Goal: Register for event/course

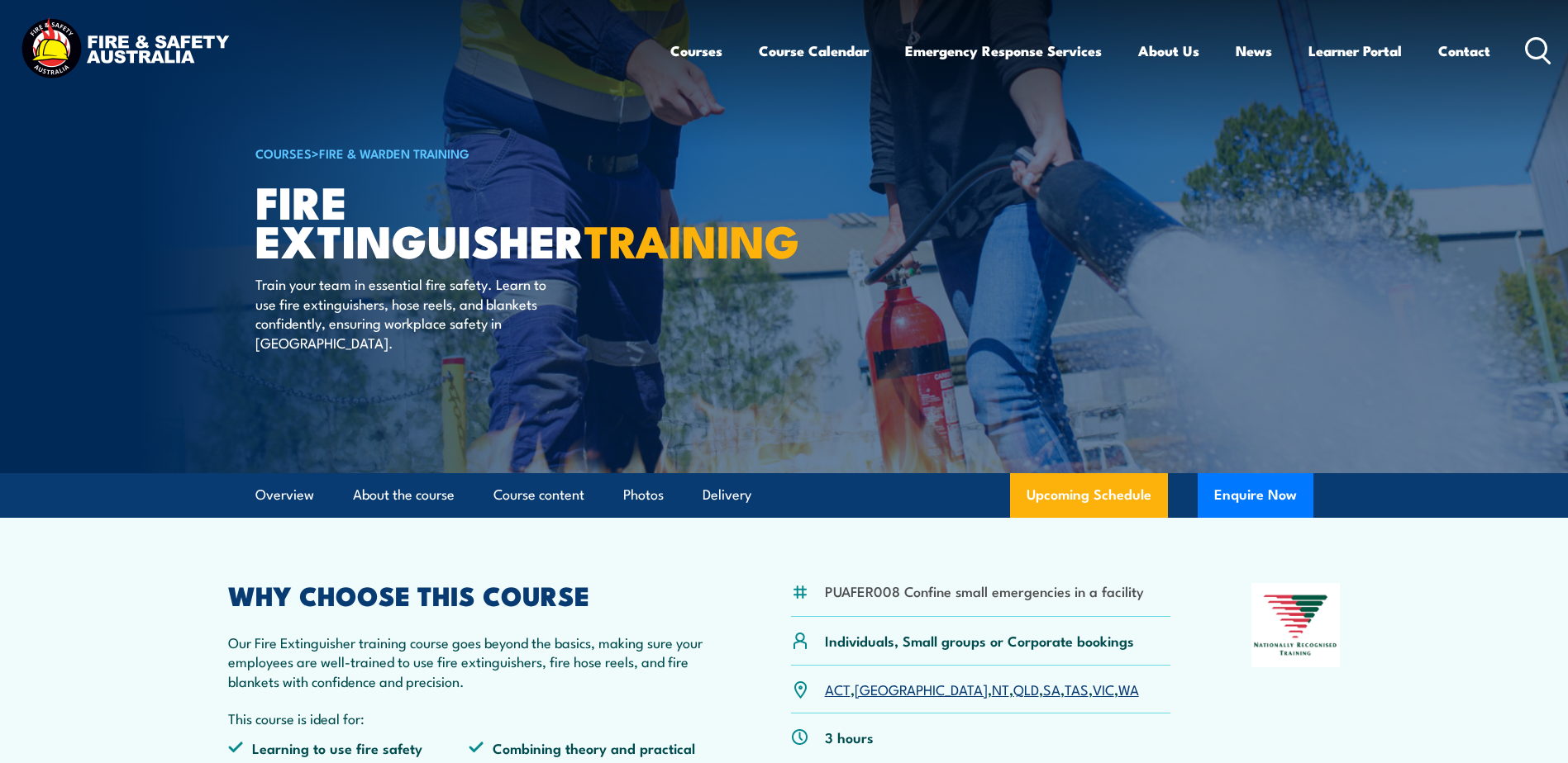
click at [430, 151] on link "Fire & Warden Training" at bounding box center [394, 152] width 150 height 18
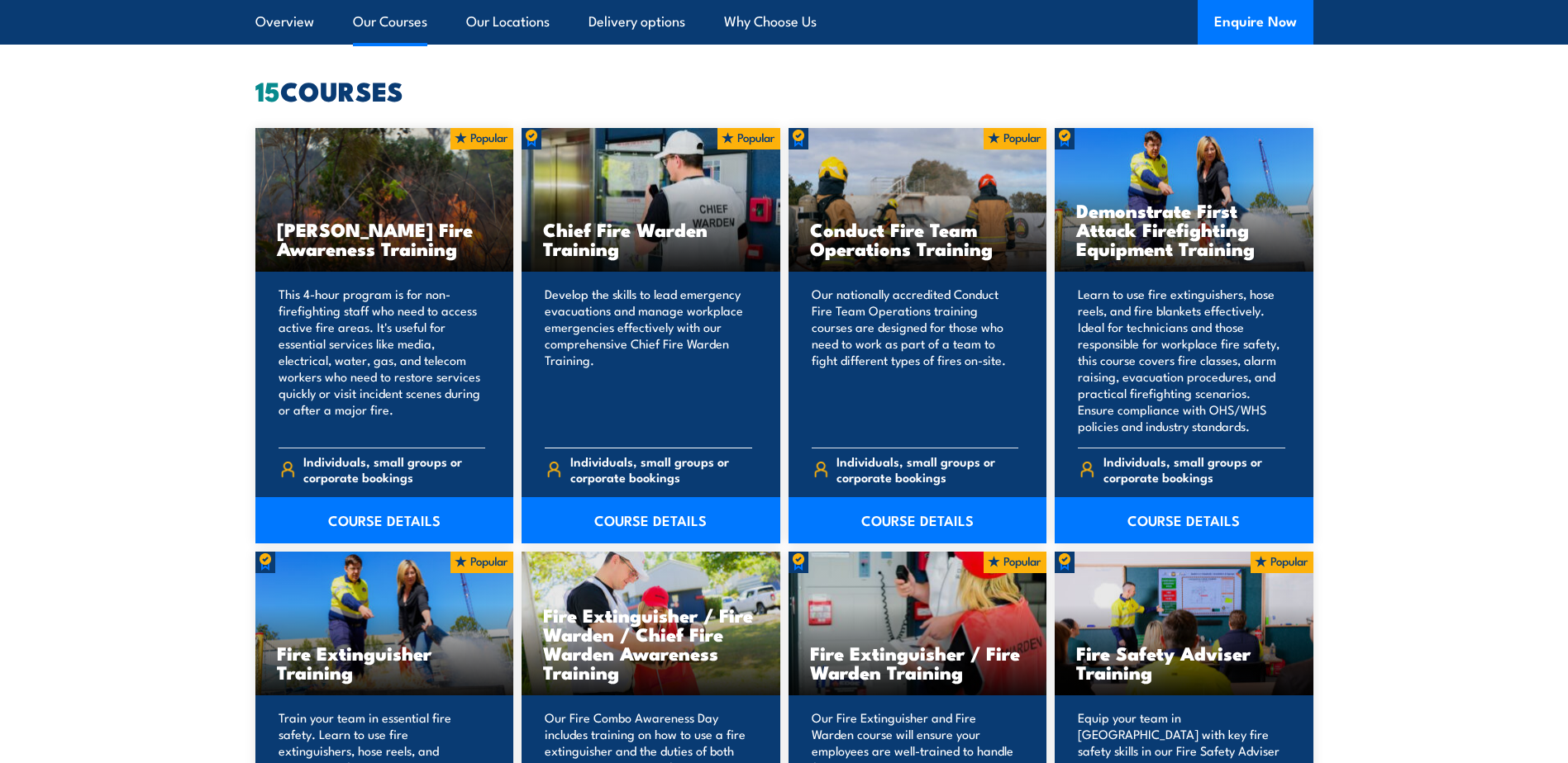
scroll to position [1239, 0]
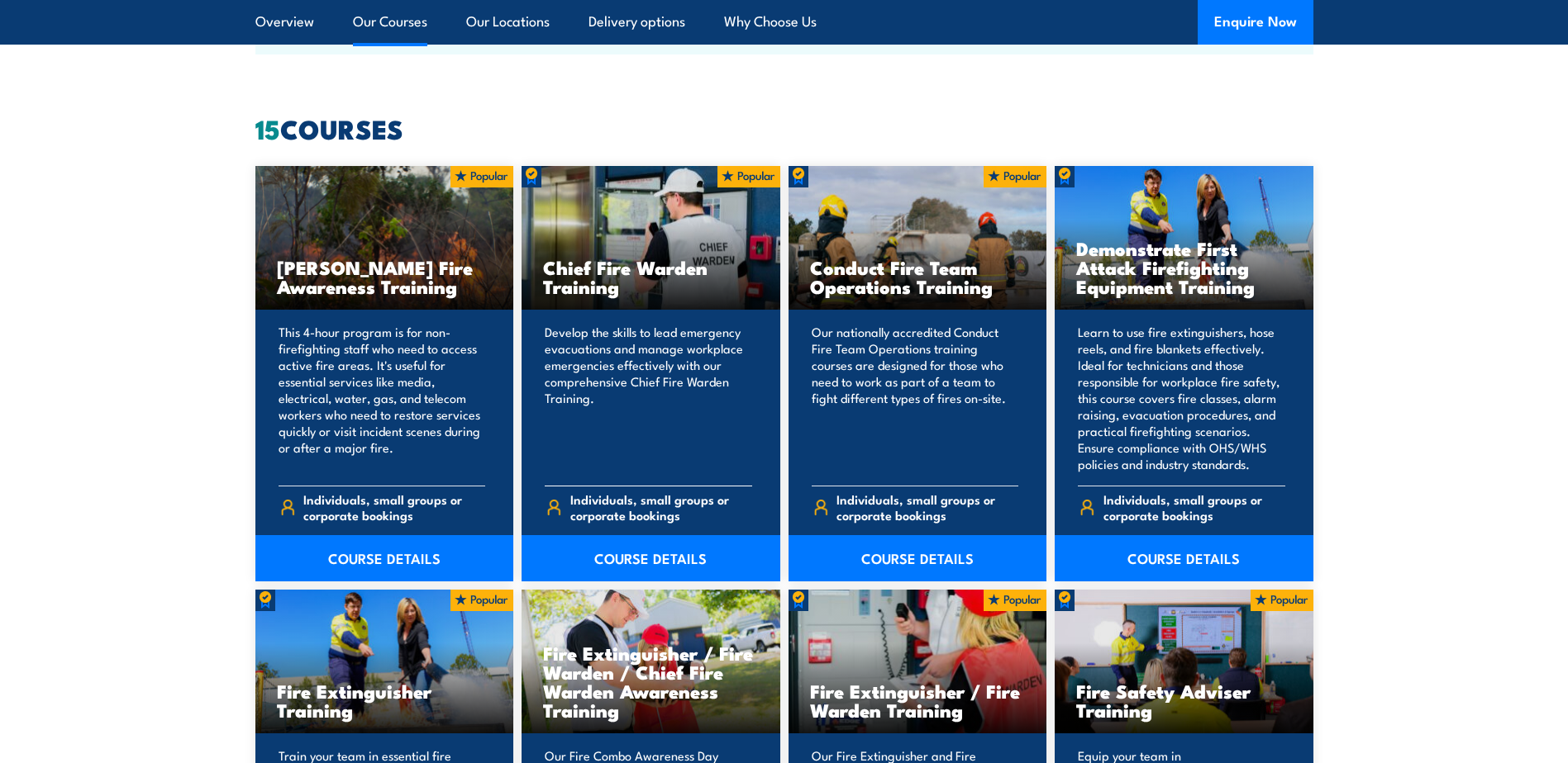
drag, startPoint x: 643, startPoint y: 246, endPoint x: 579, endPoint y: 358, distance: 129.0
click at [577, 356] on p "Develop the skills to lead emergency evacuations and manage workplace emergenci…" at bounding box center [648, 399] width 207 height 149
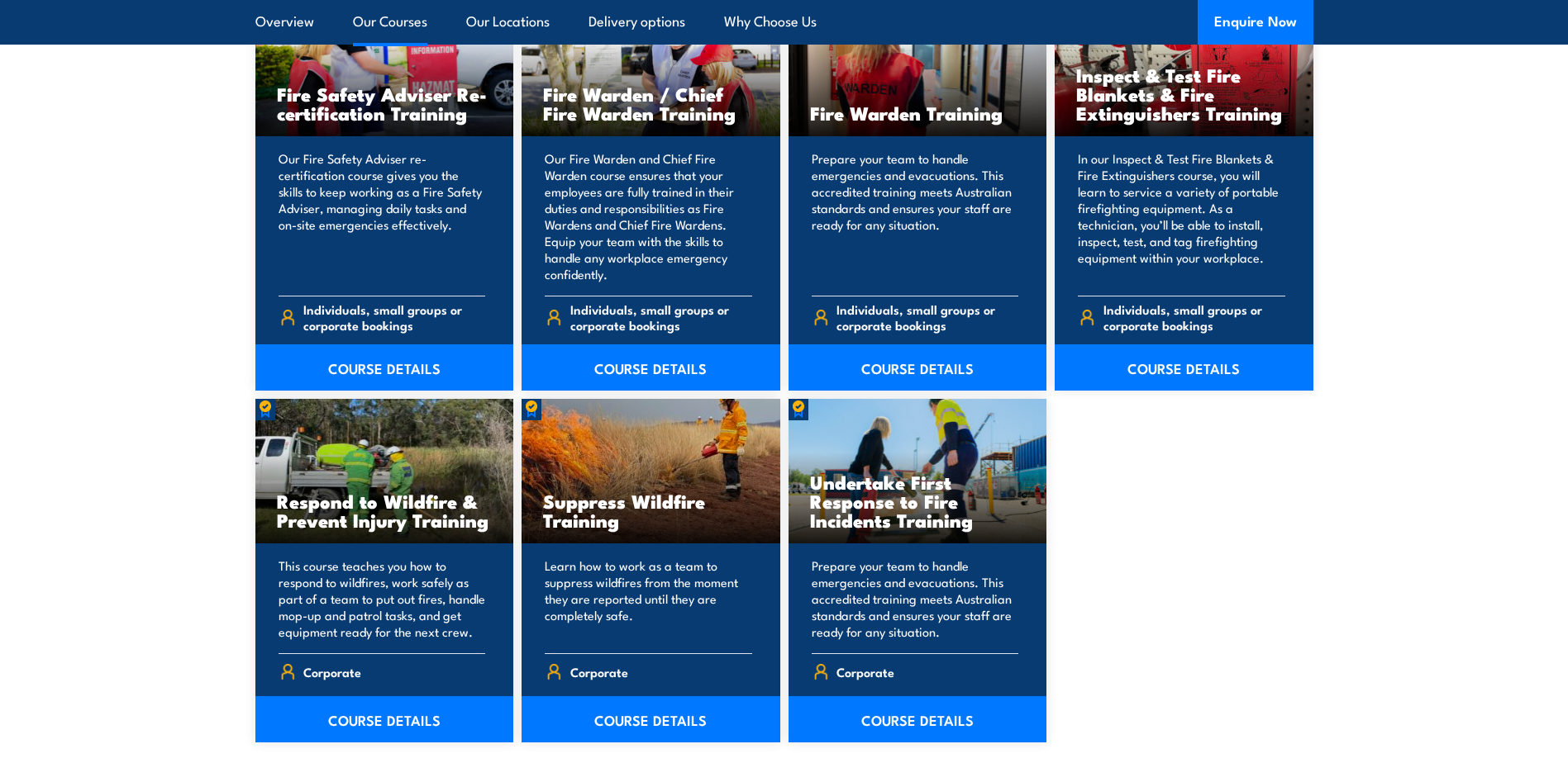
scroll to position [2184, 0]
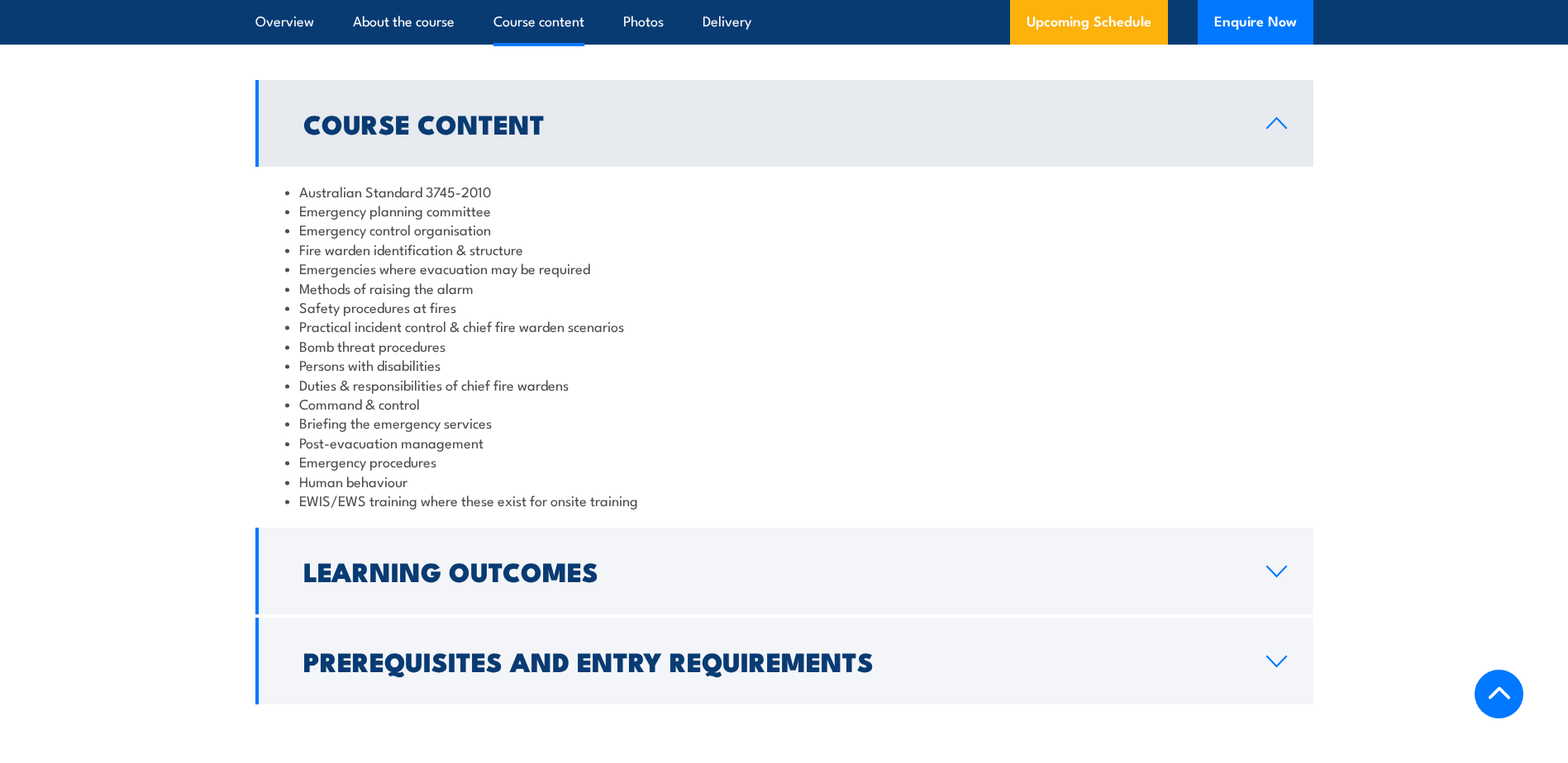
scroll to position [1570, 0]
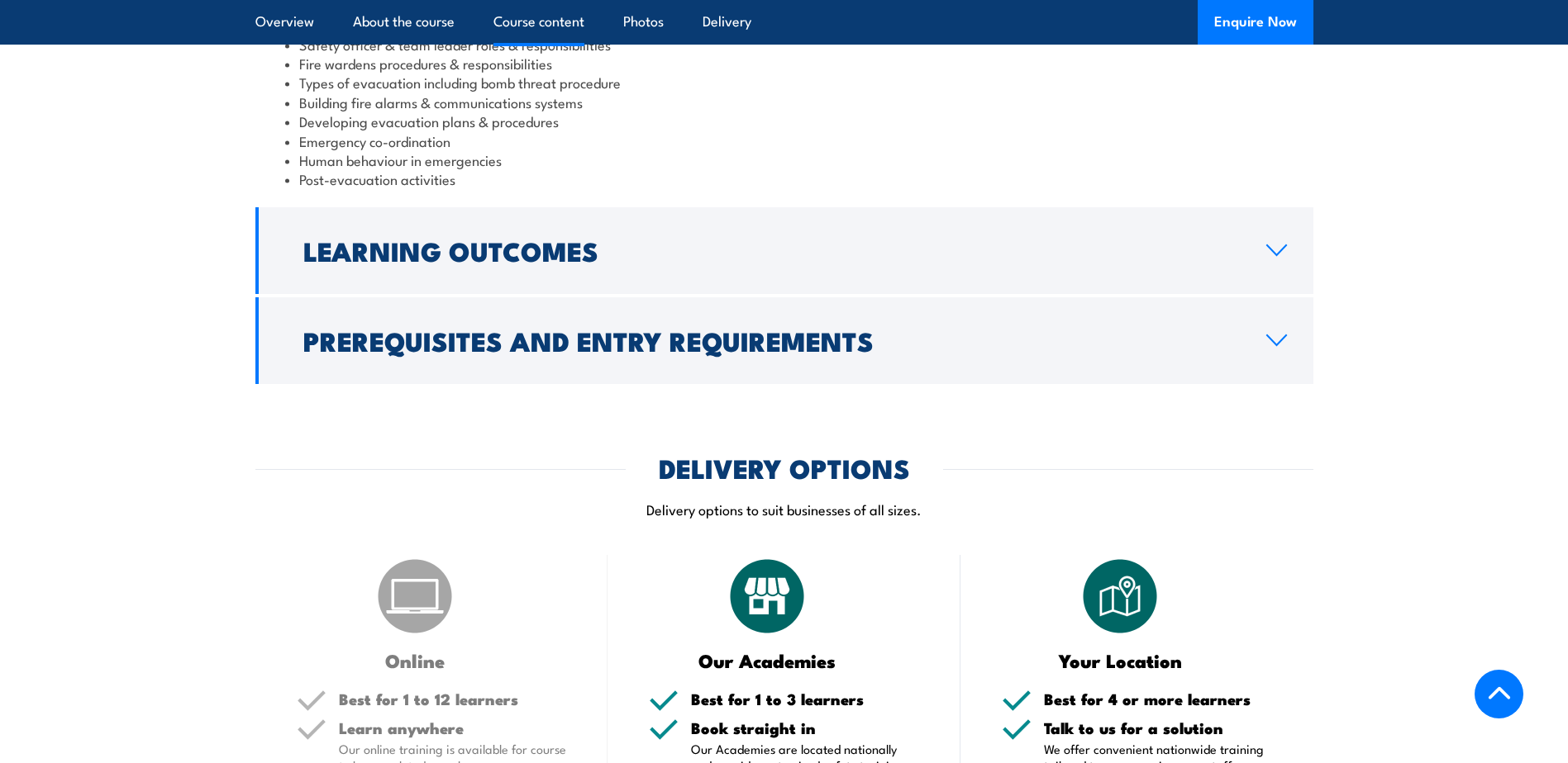
scroll to position [1735, 0]
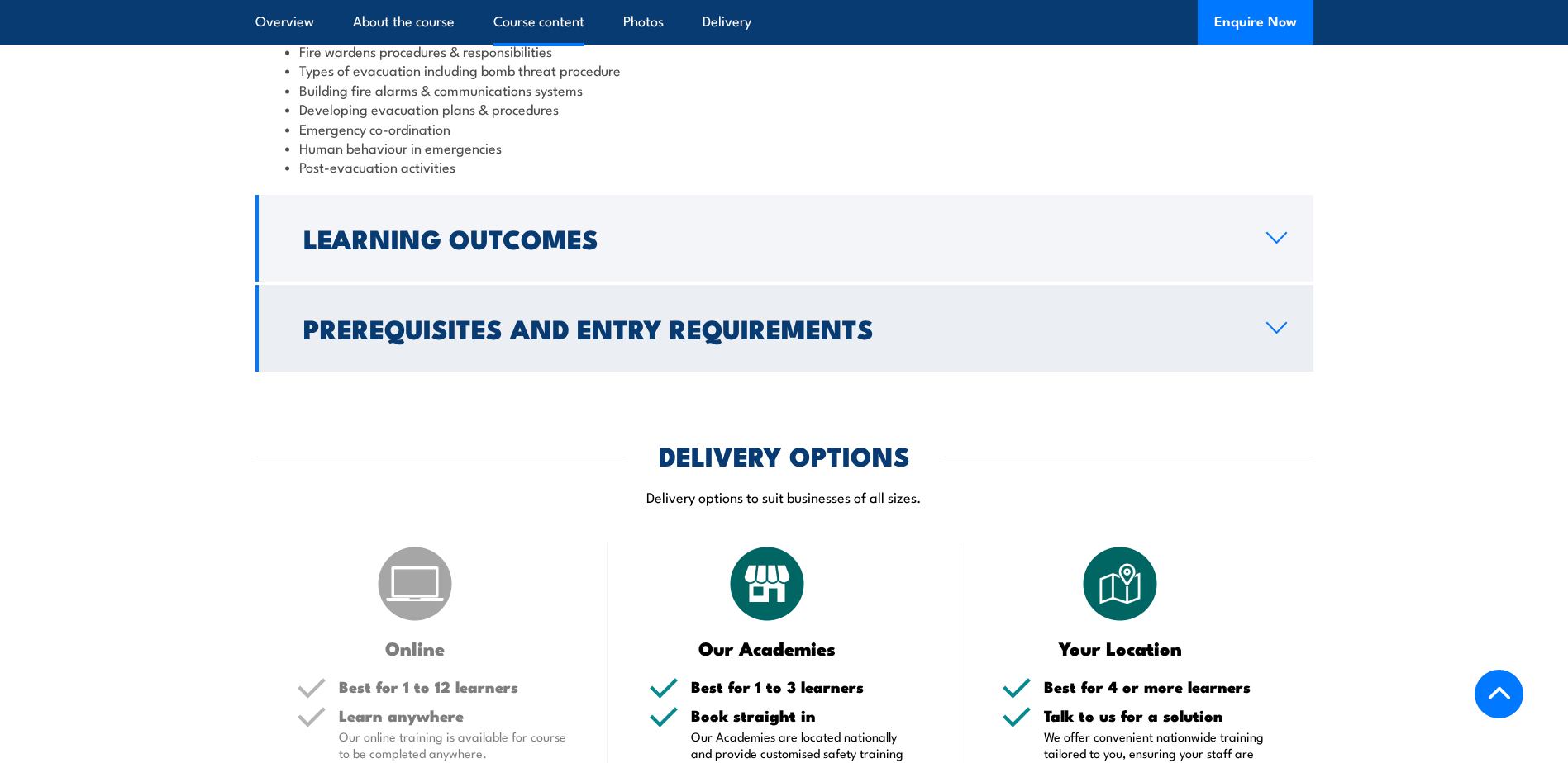
click at [700, 316] on h2 "Prerequisites and Entry Requirements" at bounding box center [771, 328] width 937 height 23
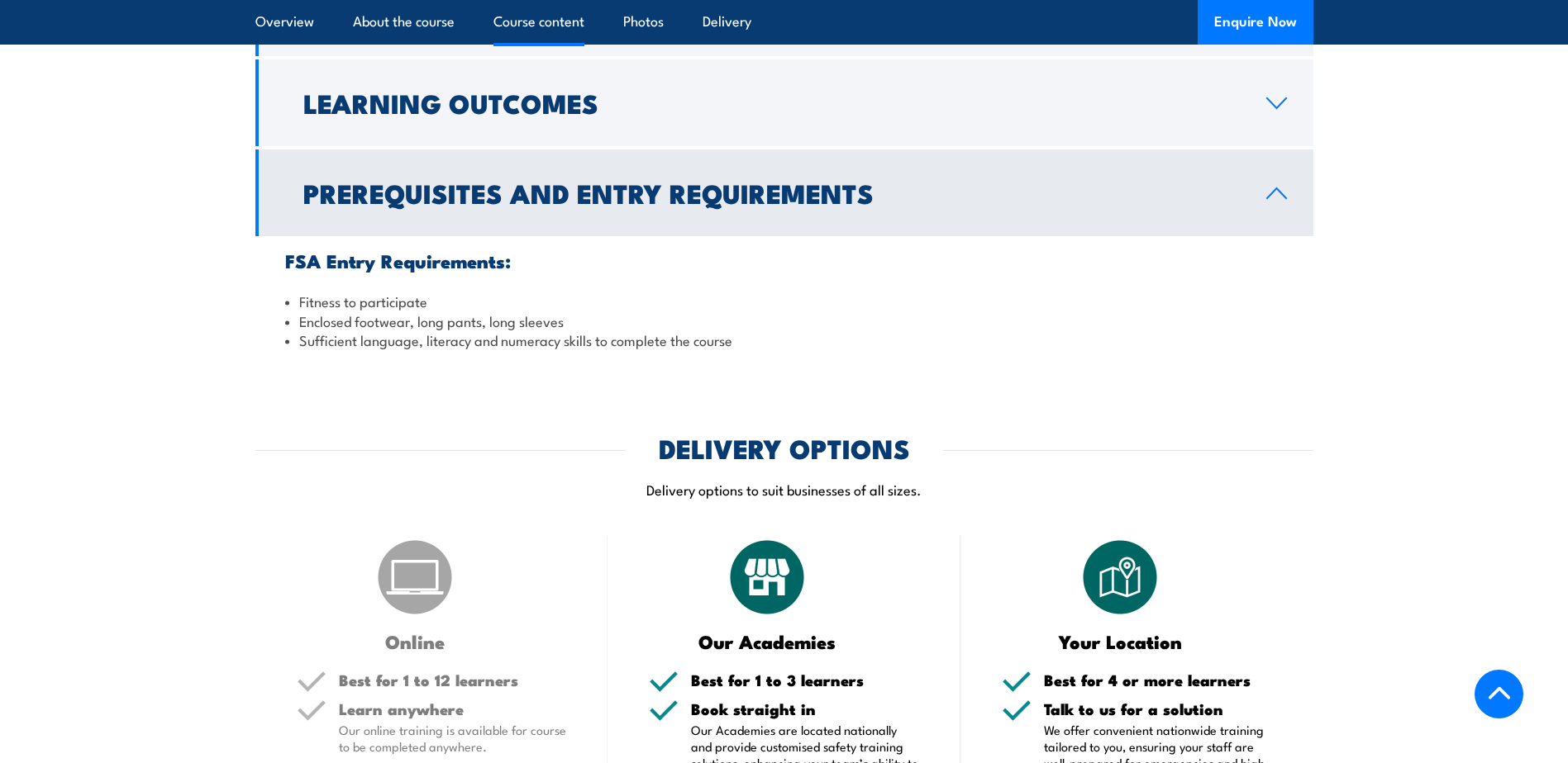
scroll to position [1492, 0]
click at [720, 182] on h2 "Prerequisites and Entry Requirements" at bounding box center [771, 193] width 937 height 23
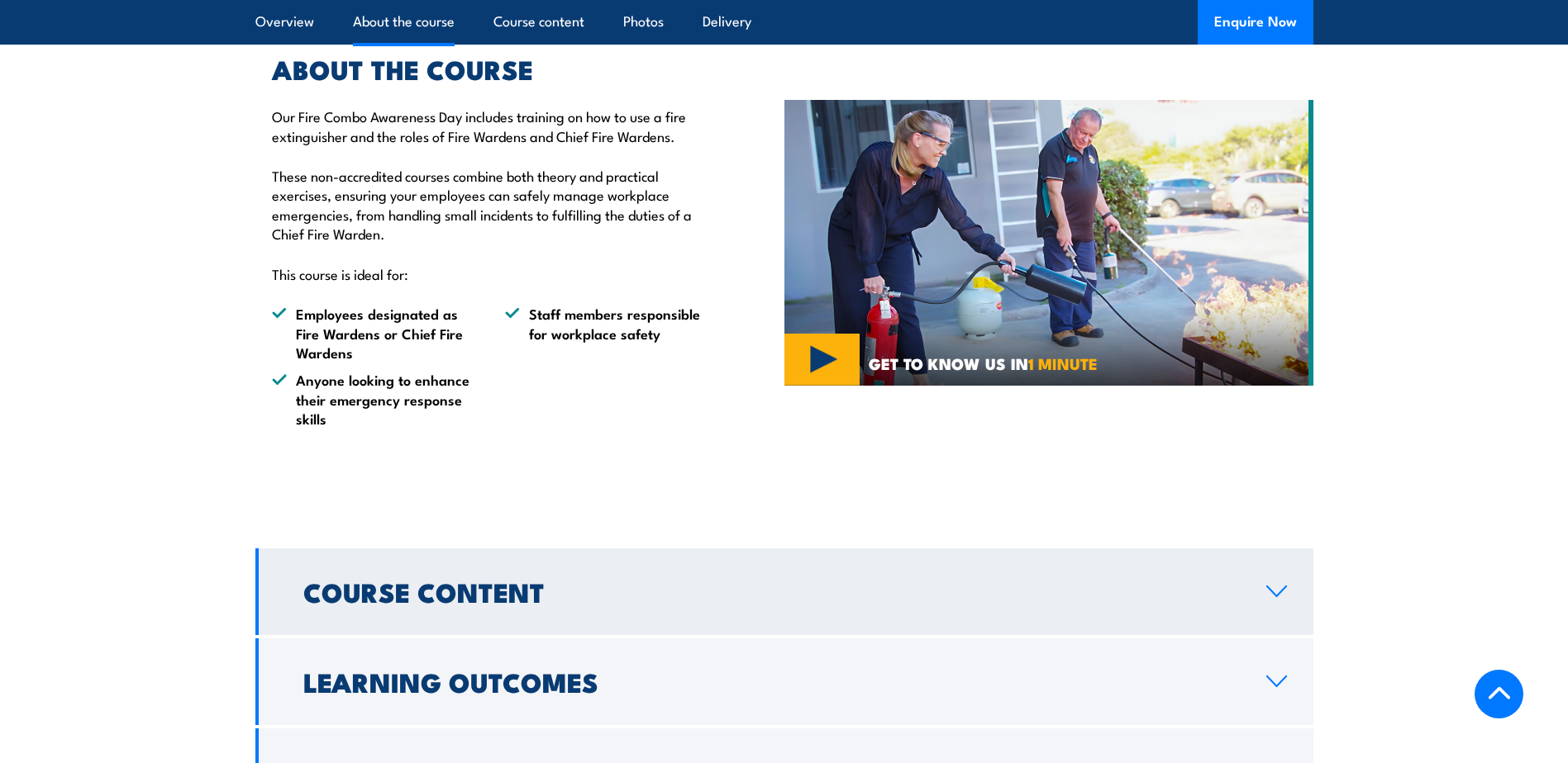
click at [436, 580] on h2 "Course Content" at bounding box center [771, 592] width 937 height 23
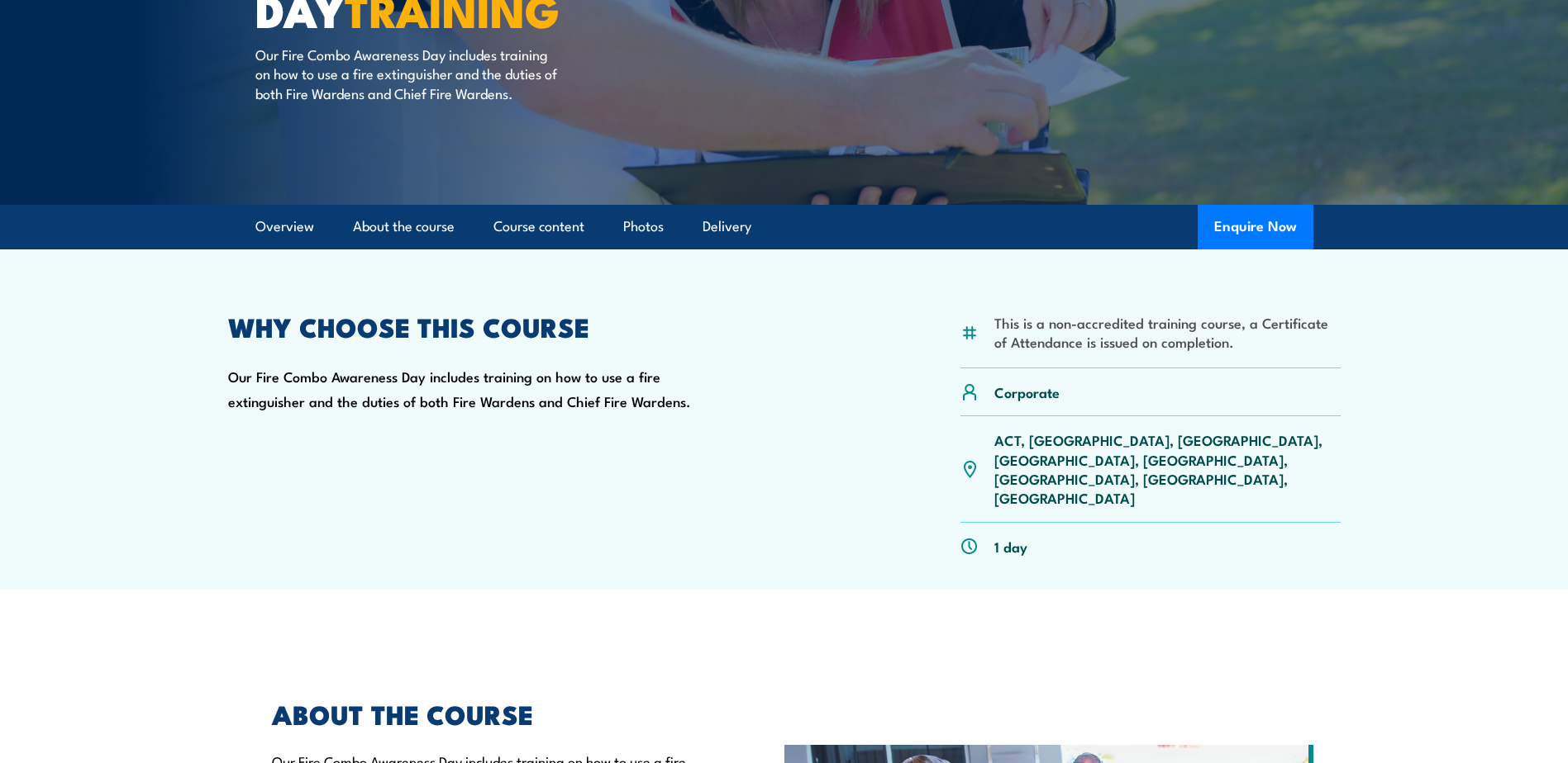
scroll to position [0, 0]
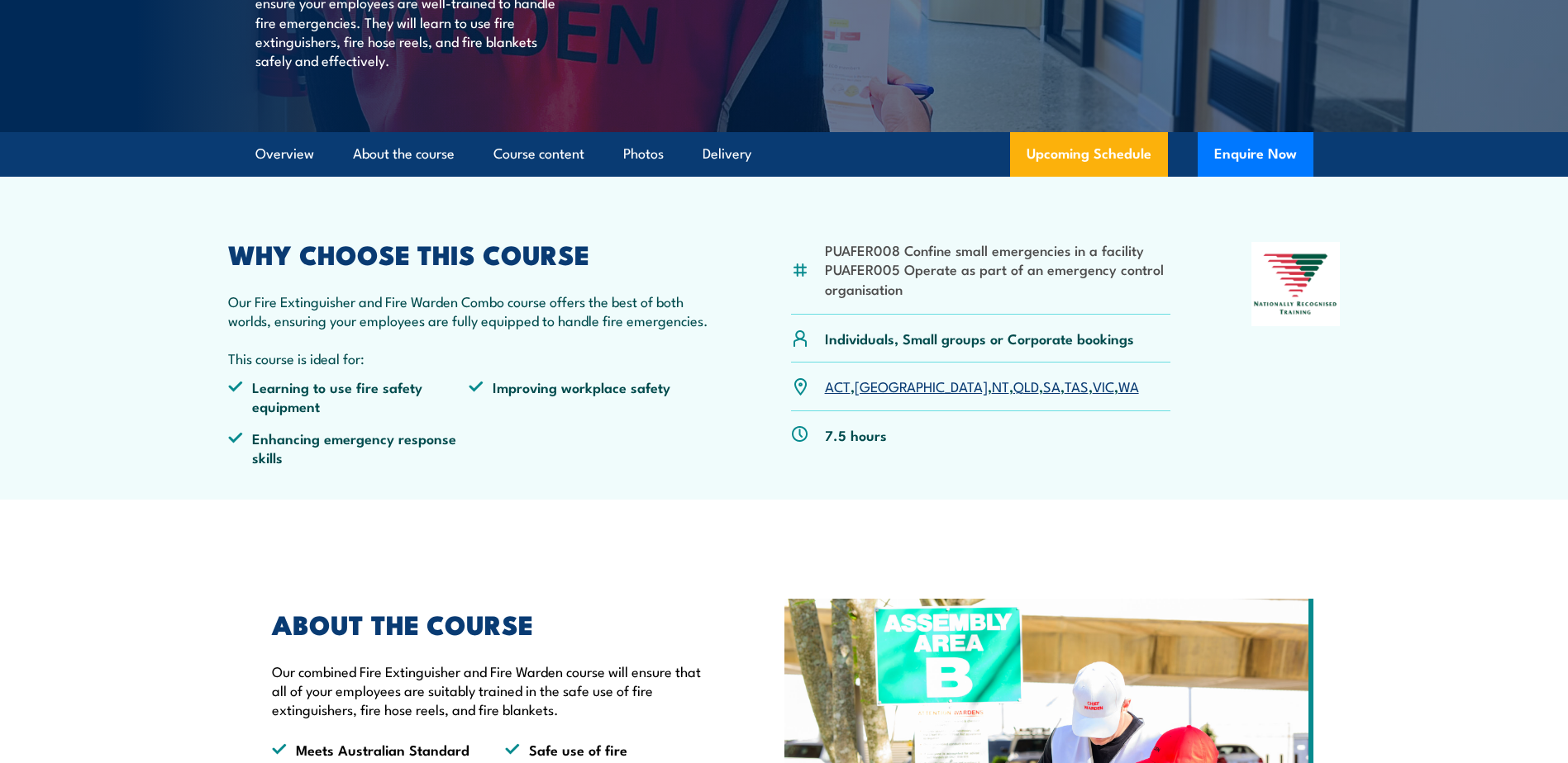
scroll to position [413, 0]
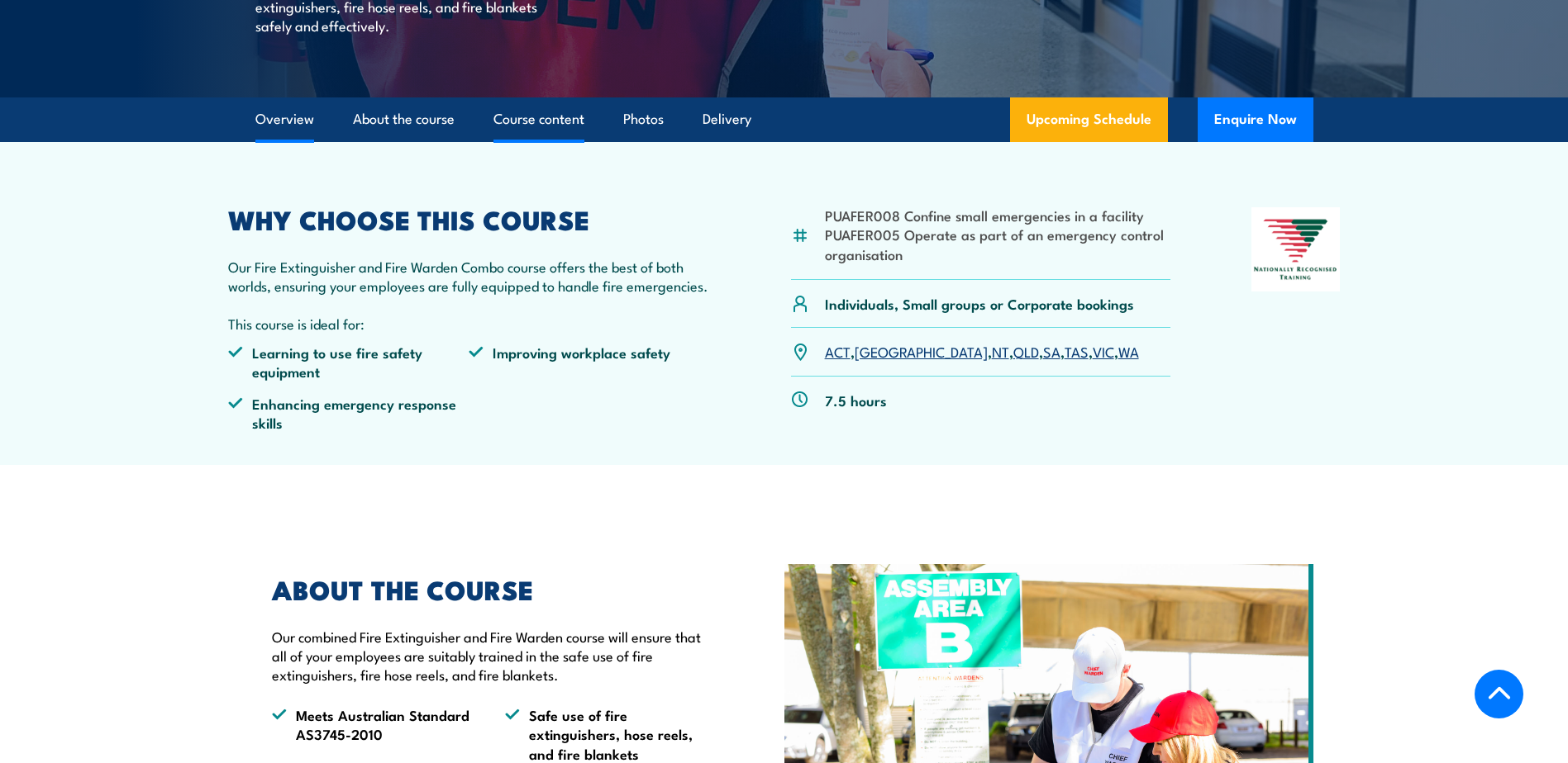
click at [554, 116] on link "Course content" at bounding box center [539, 120] width 91 height 44
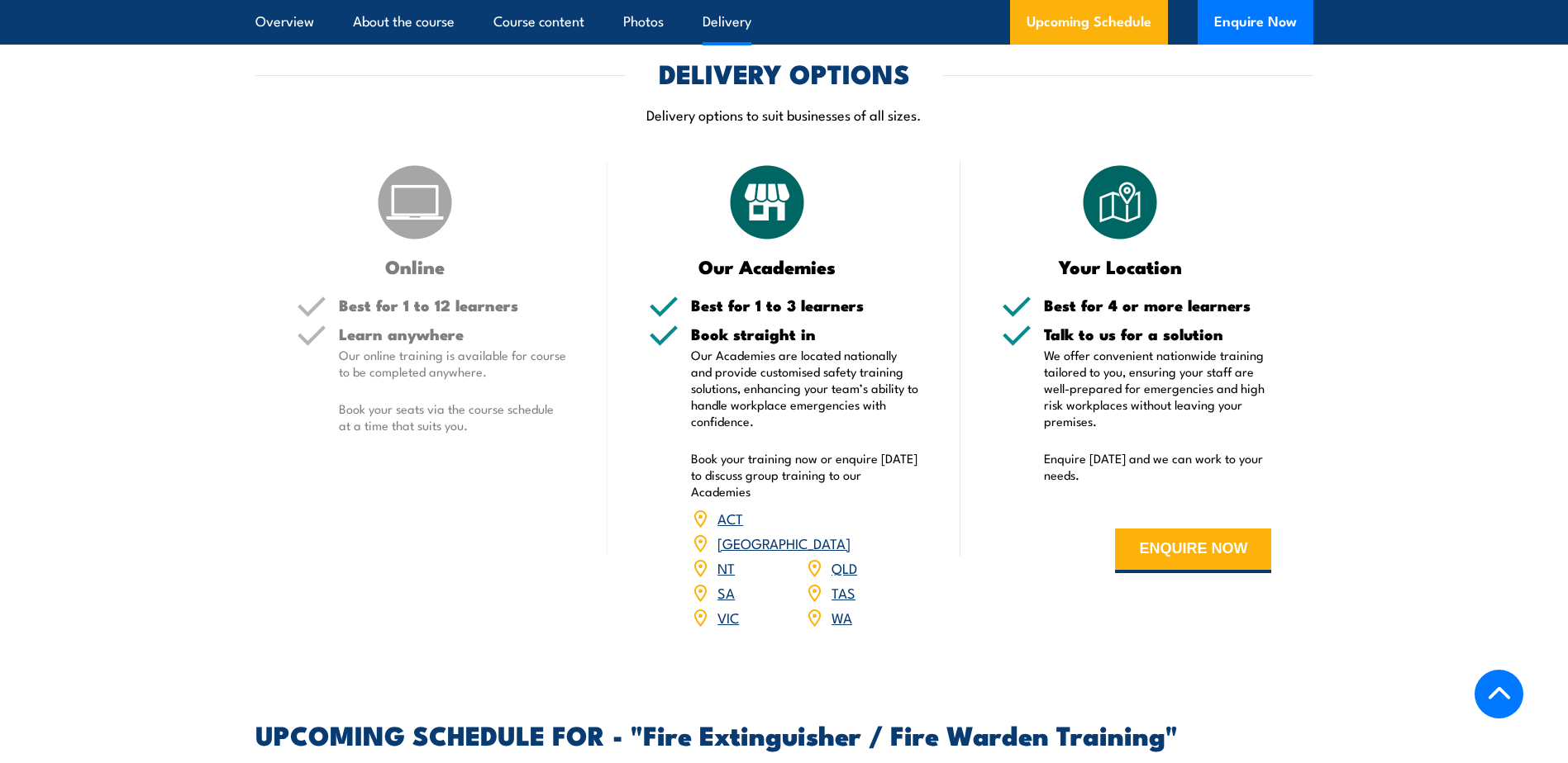
scroll to position [2065, 0]
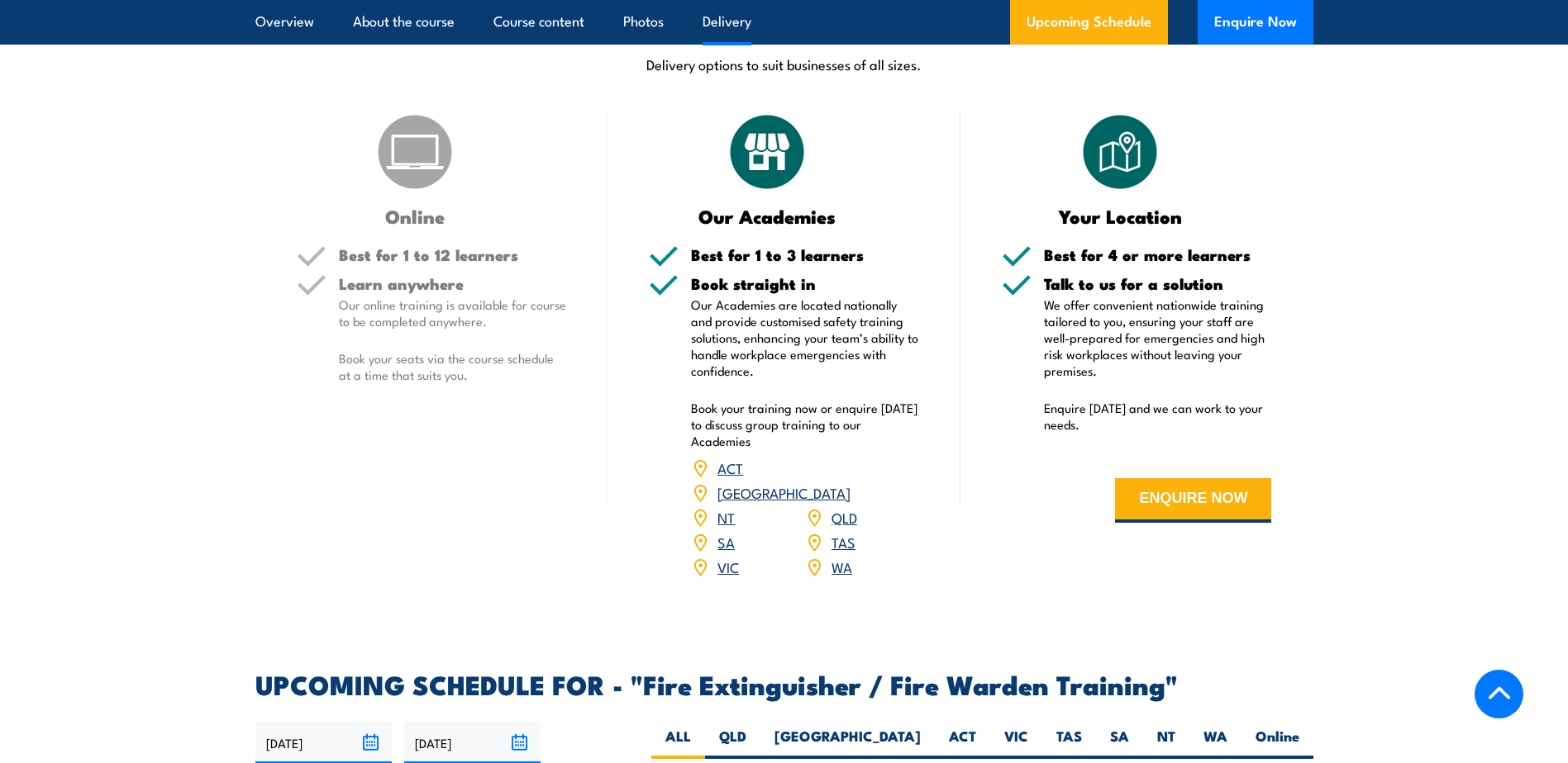
drag, startPoint x: 725, startPoint y: 545, endPoint x: 521, endPoint y: 578, distance: 206.7
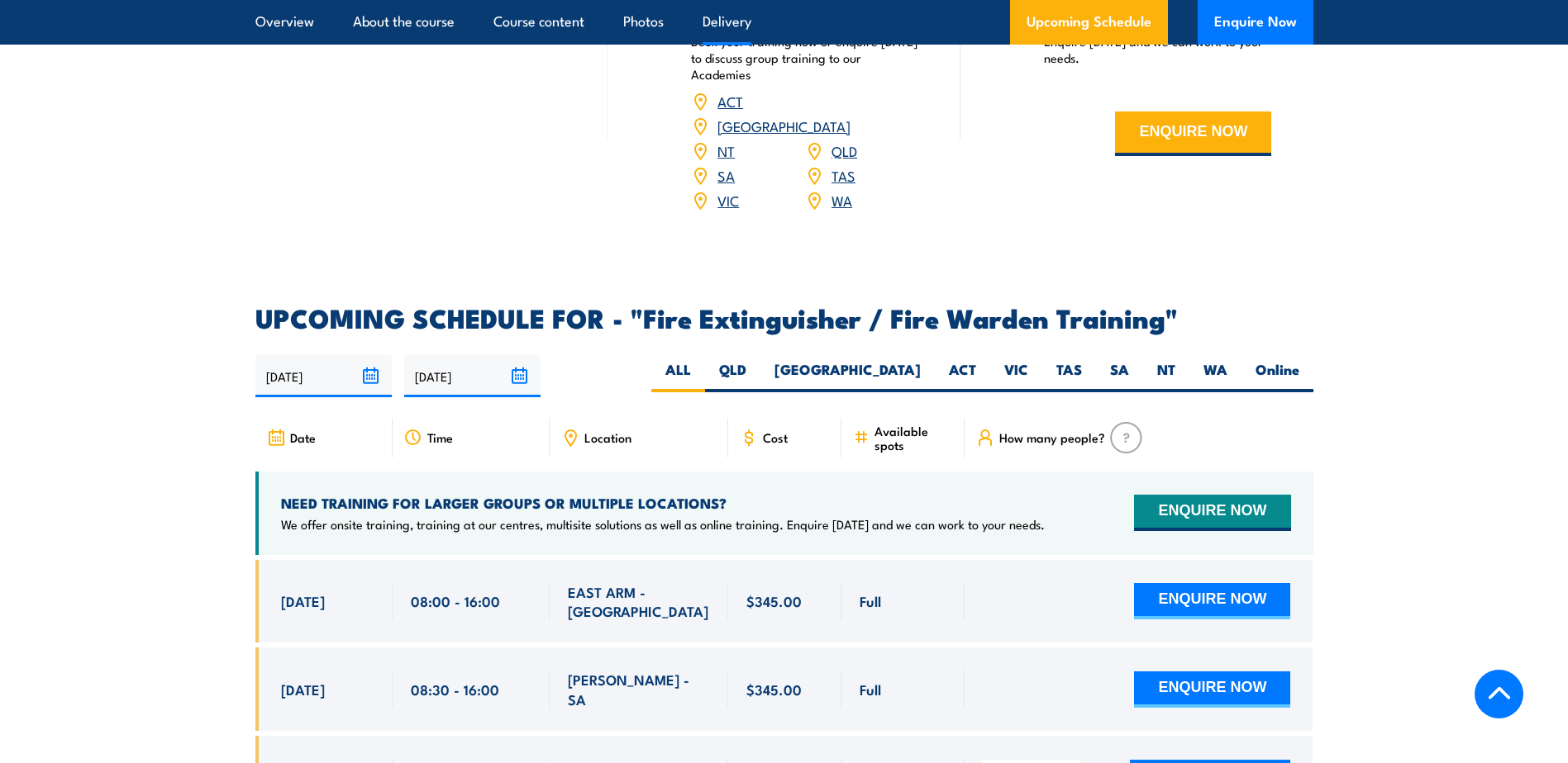
scroll to position [2479, 0]
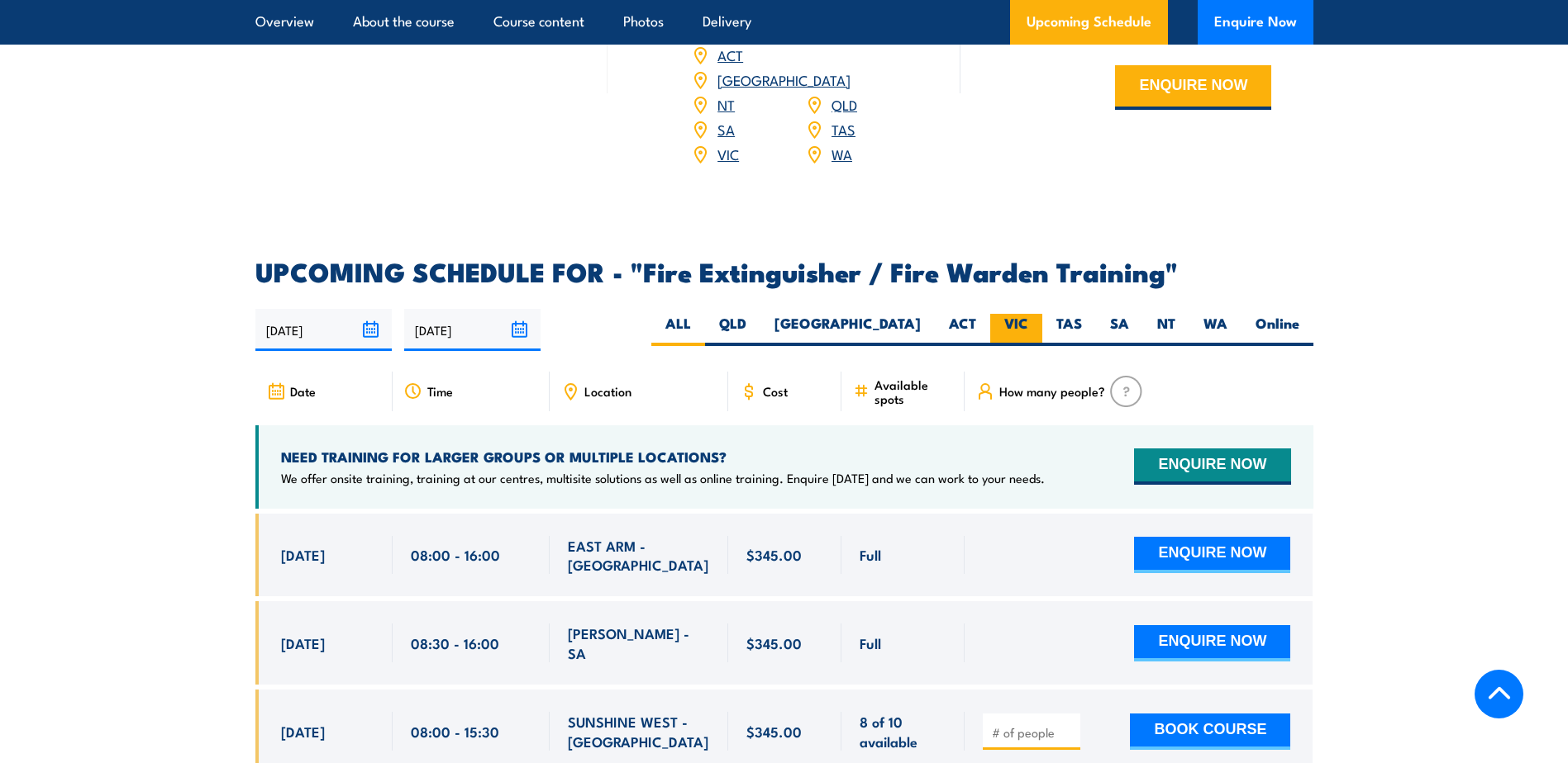
click at [1022, 314] on label "VIC" at bounding box center [1016, 329] width 52 height 32
click at [1028, 314] on input "VIC" at bounding box center [1034, 319] width 10 height 10
radio input "true"
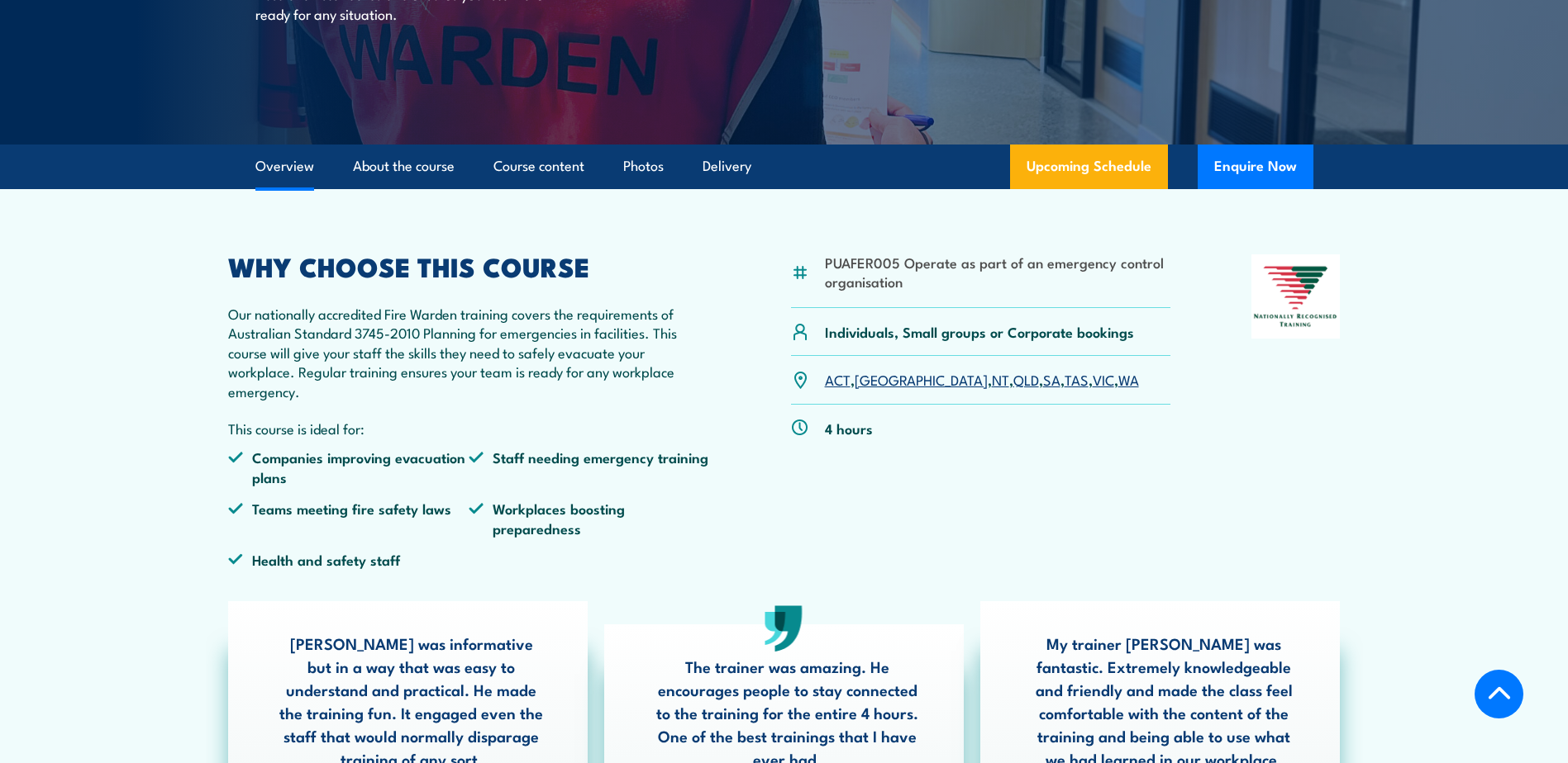
scroll to position [330, 0]
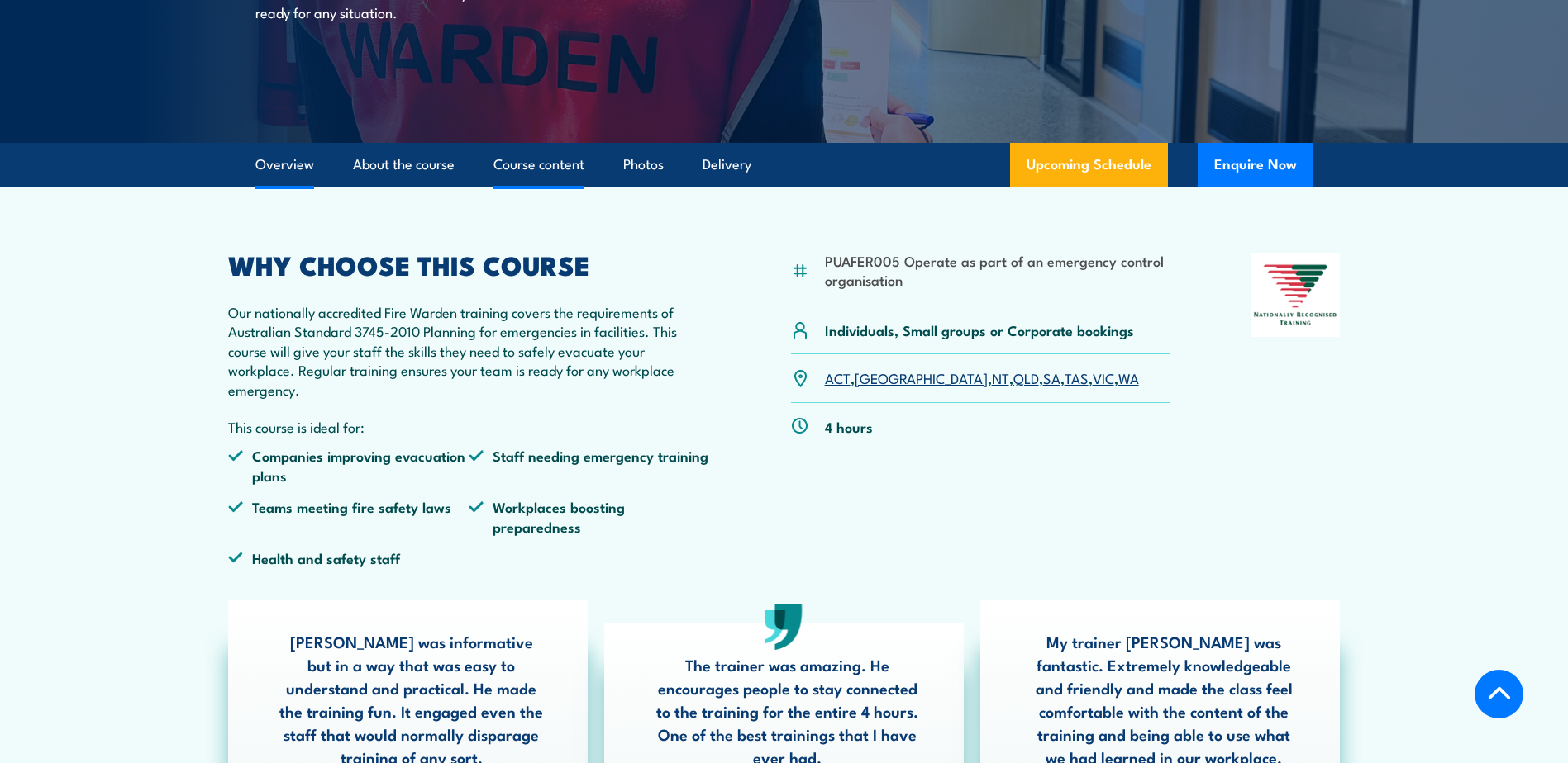
click at [554, 165] on link "Course content" at bounding box center [539, 165] width 91 height 44
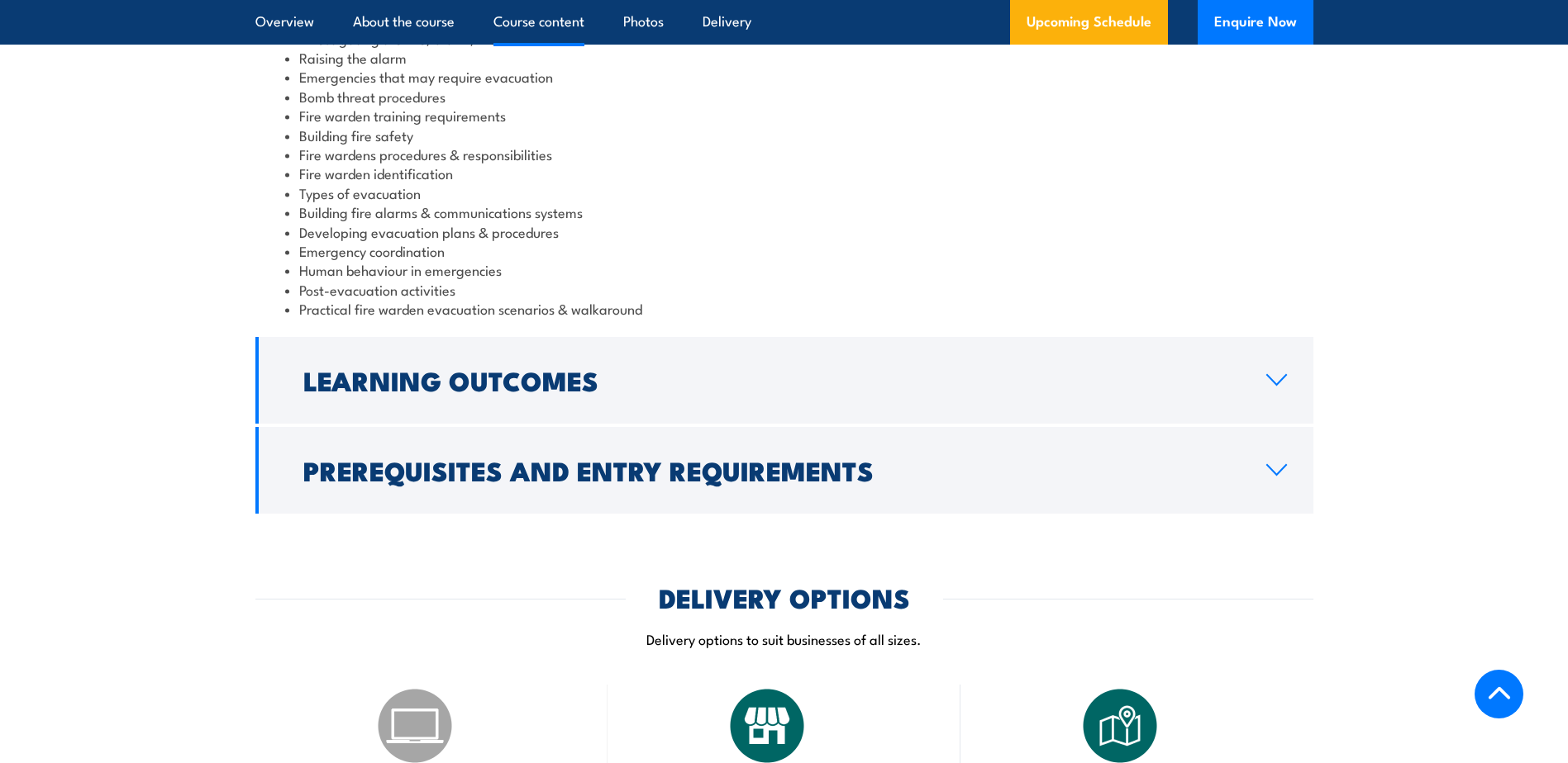
scroll to position [1900, 0]
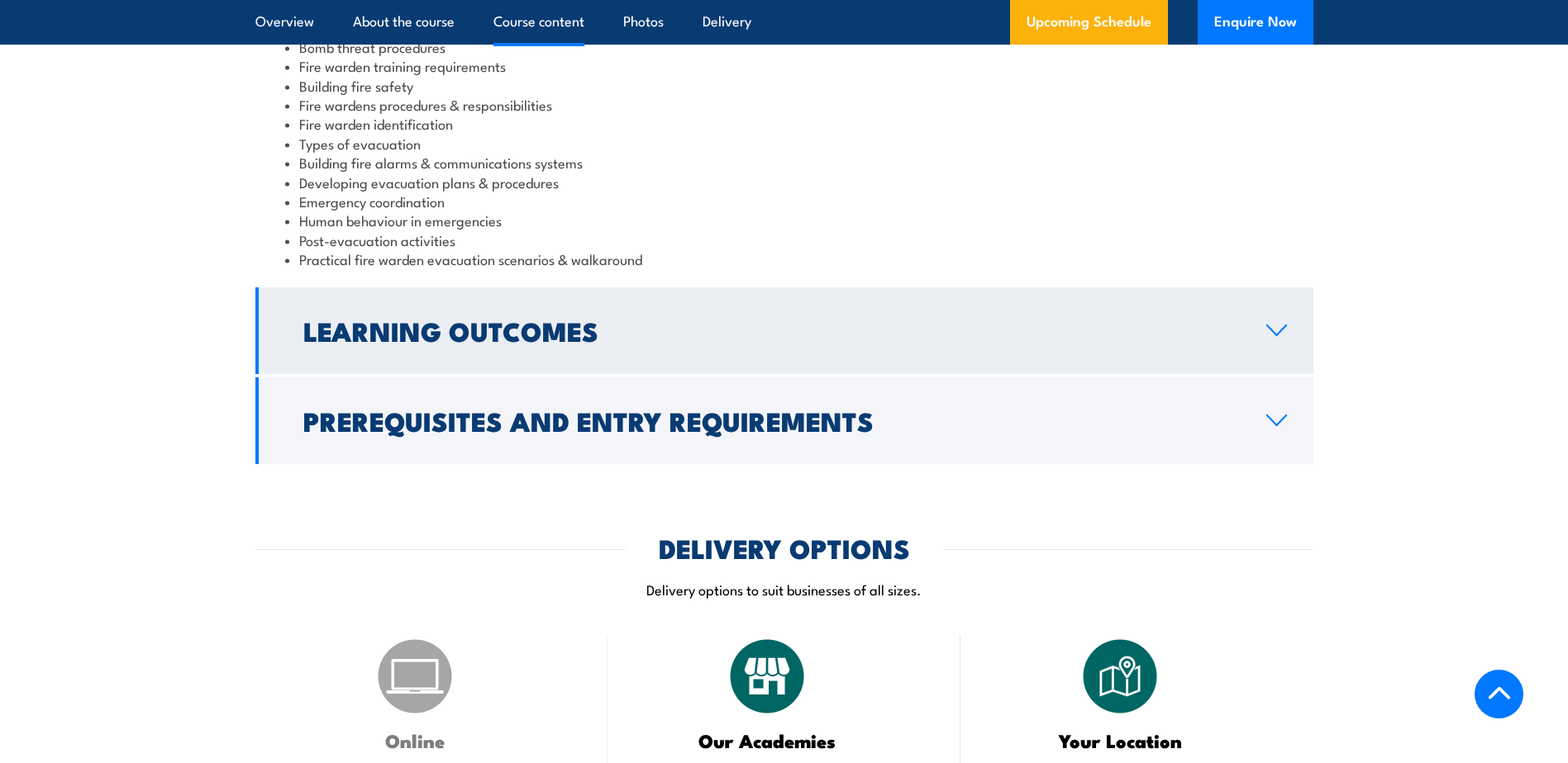
click at [459, 319] on h2 "Learning Outcomes" at bounding box center [771, 330] width 937 height 23
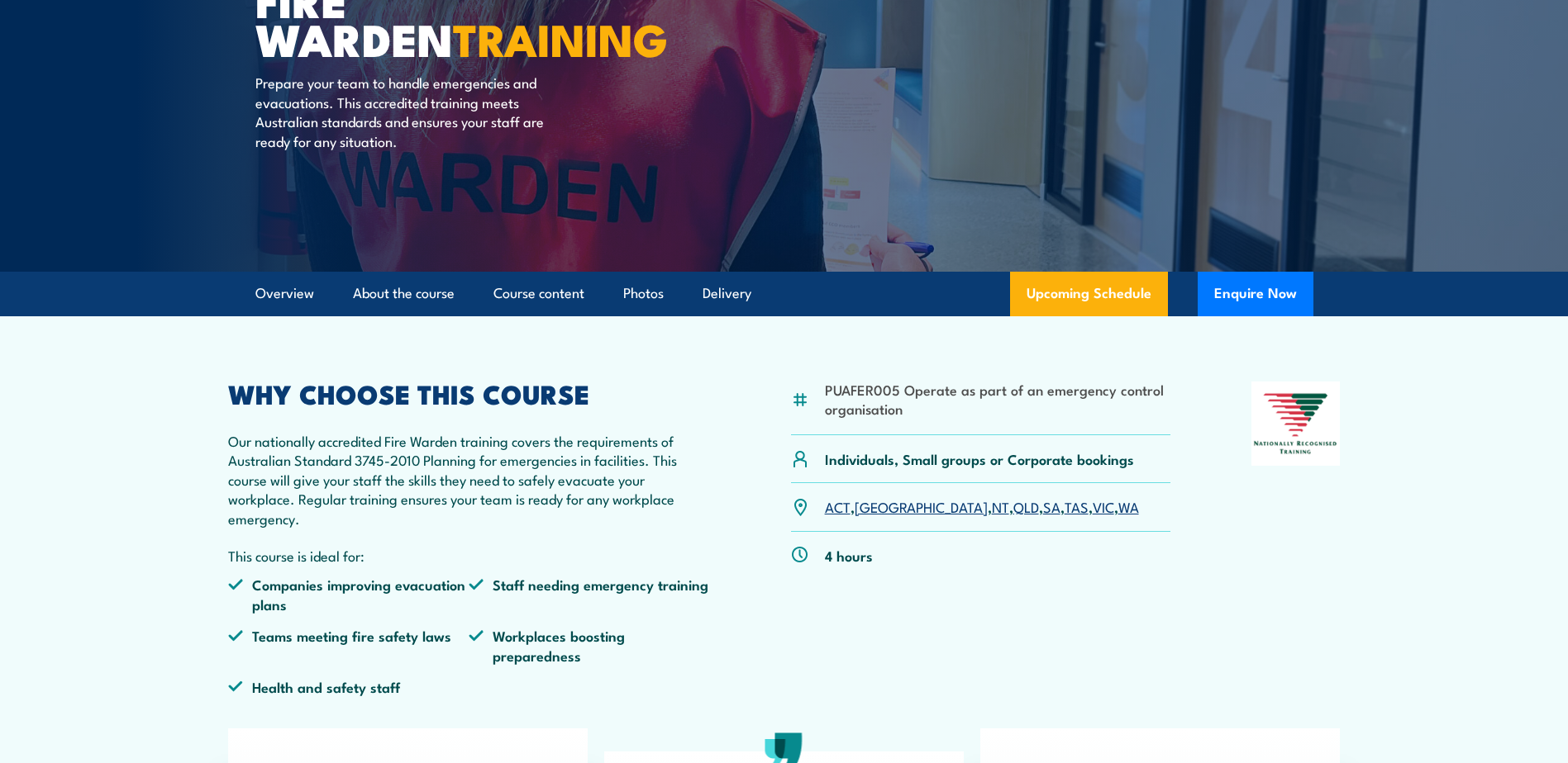
scroll to position [165, 0]
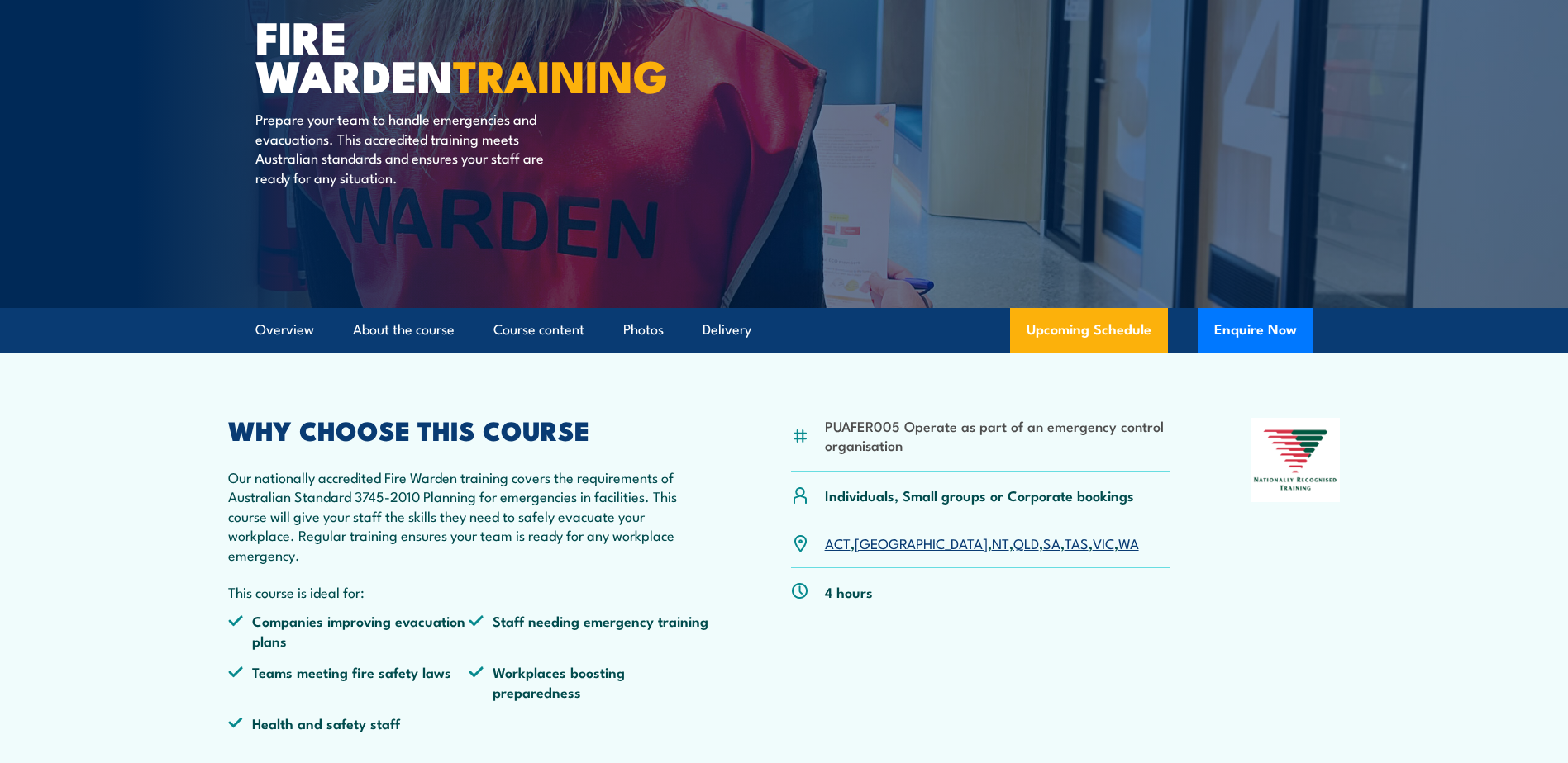
click at [1292, 692] on div at bounding box center [1296, 581] width 89 height 327
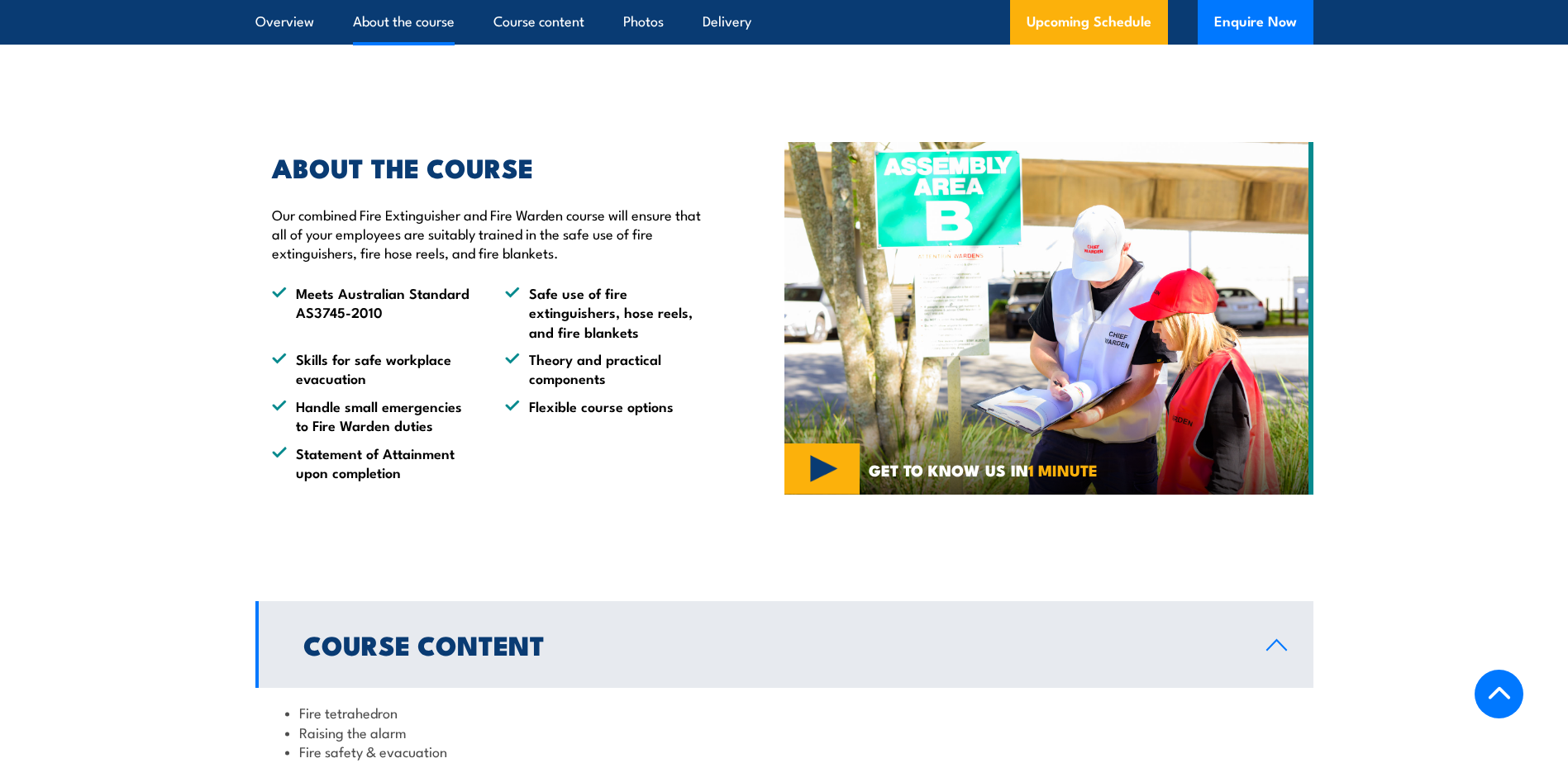
scroll to position [826, 0]
